Goal: Share content: Share content

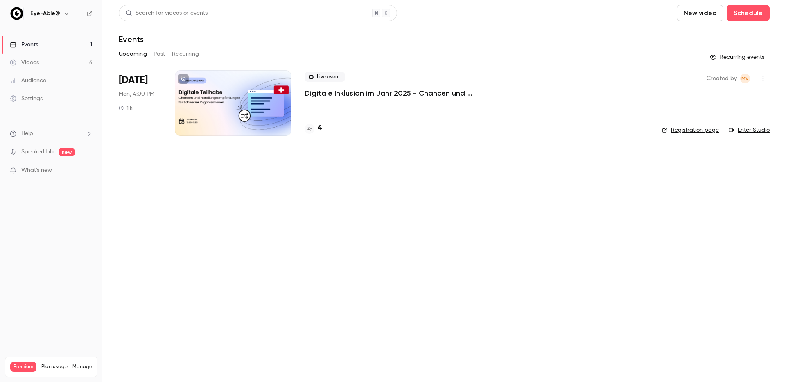
click at [156, 54] on button "Past" at bounding box center [159, 53] width 12 height 13
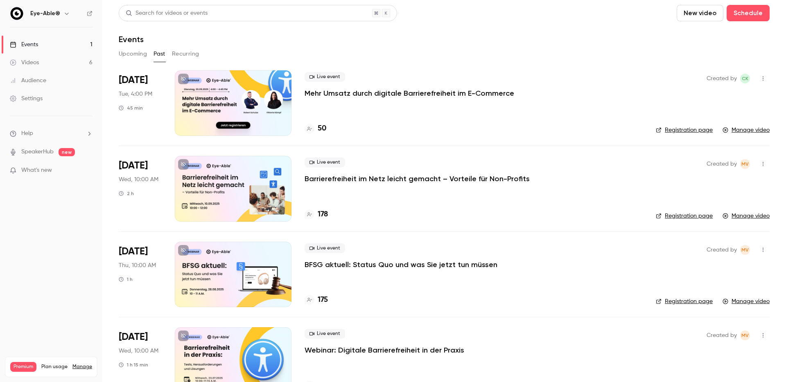
click at [248, 104] on div at bounding box center [233, 102] width 117 height 65
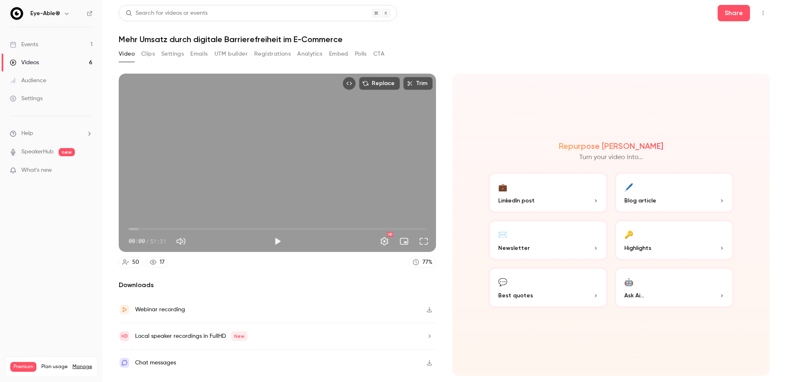
click at [151, 55] on button "Clips" at bounding box center [148, 53] width 14 height 13
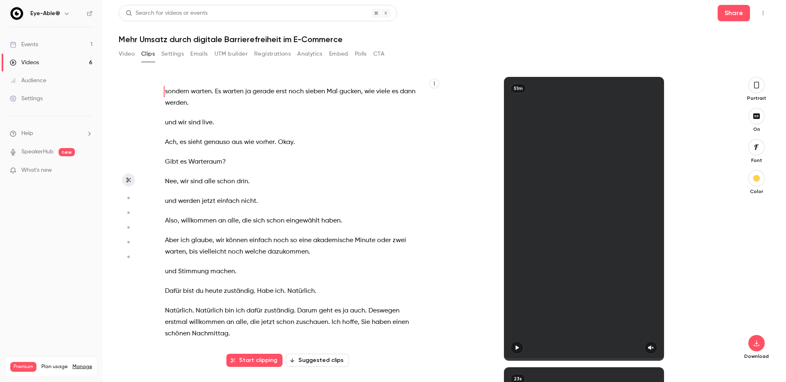
drag, startPoint x: 199, startPoint y: 56, endPoint x: 213, endPoint y: 57, distance: 14.4
click at [199, 56] on button "Emails" at bounding box center [198, 53] width 17 height 13
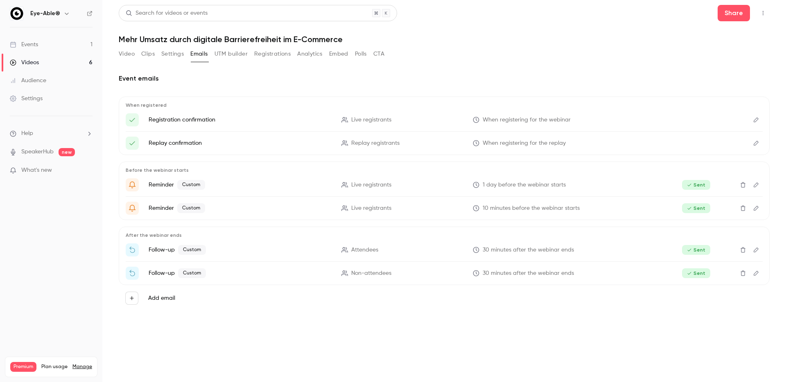
click at [247, 54] on button "UTM builder" at bounding box center [230, 53] width 33 height 13
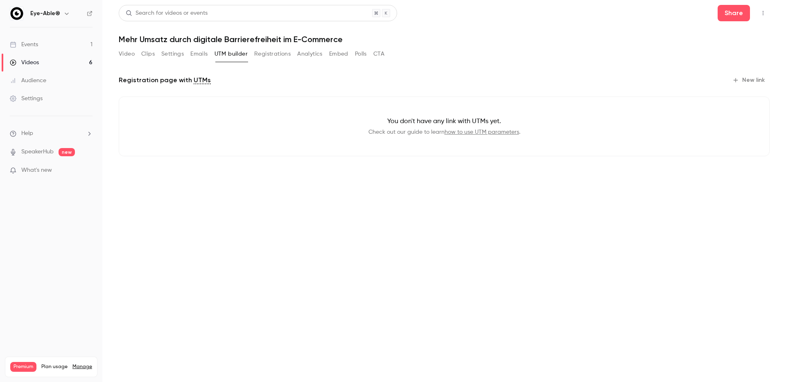
click at [280, 54] on button "Registrations" at bounding box center [272, 53] width 36 height 13
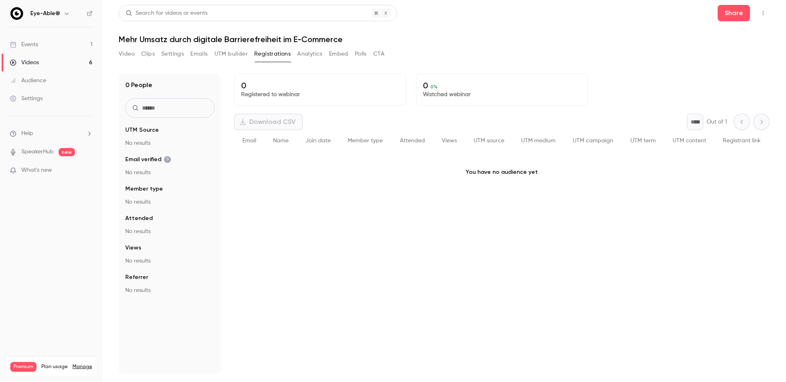
click at [319, 53] on button "Analytics" at bounding box center [309, 53] width 25 height 13
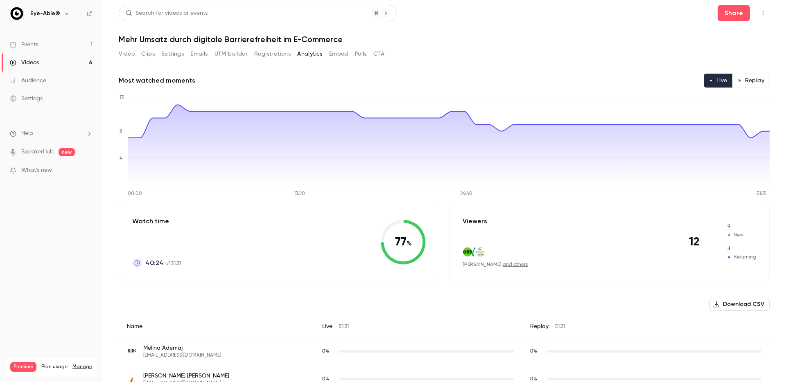
click at [341, 54] on button "Embed" at bounding box center [338, 53] width 19 height 13
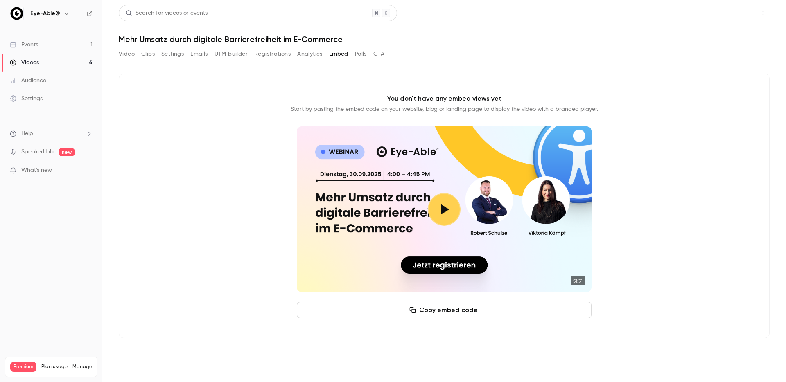
click at [738, 18] on button "Share" at bounding box center [734, 13] width 32 height 16
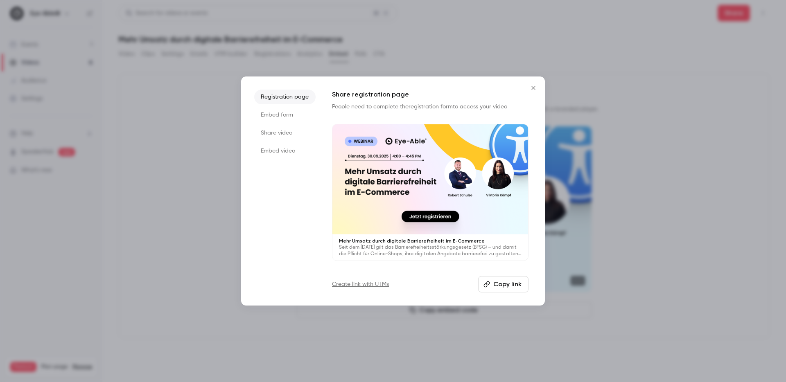
click at [285, 132] on li "Share video" at bounding box center [284, 133] width 61 height 15
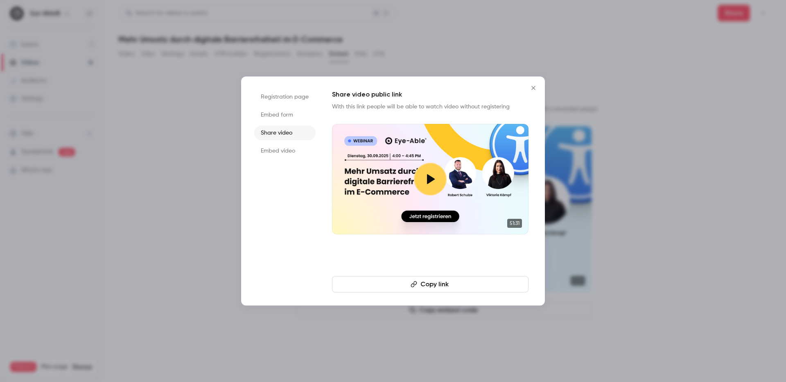
click at [448, 286] on button "Copy link" at bounding box center [430, 284] width 196 height 16
